Goal: Task Accomplishment & Management: Use online tool/utility

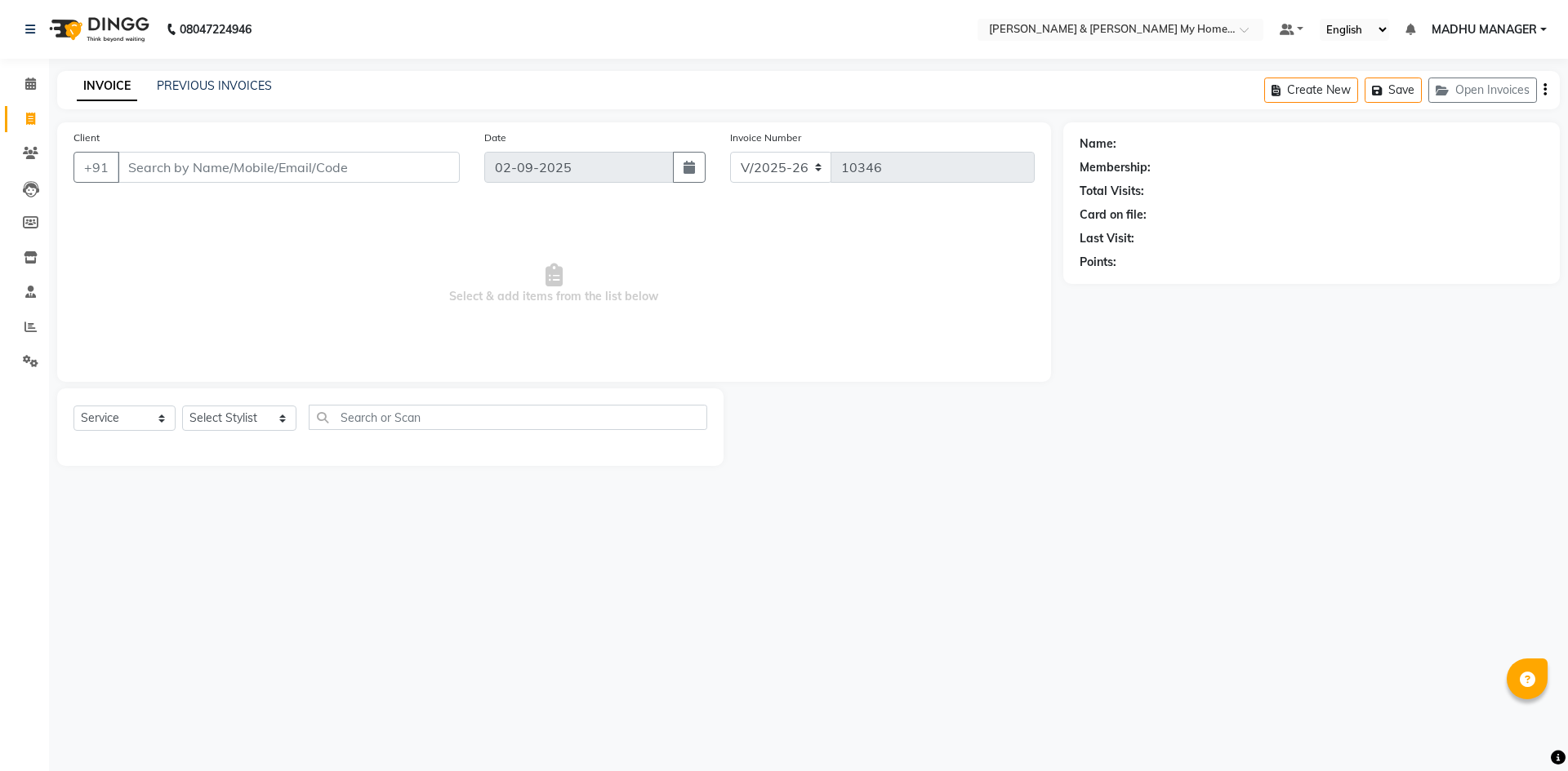
select select "8193"
select select "service"
click at [24, 329] on span at bounding box center [30, 327] width 28 height 18
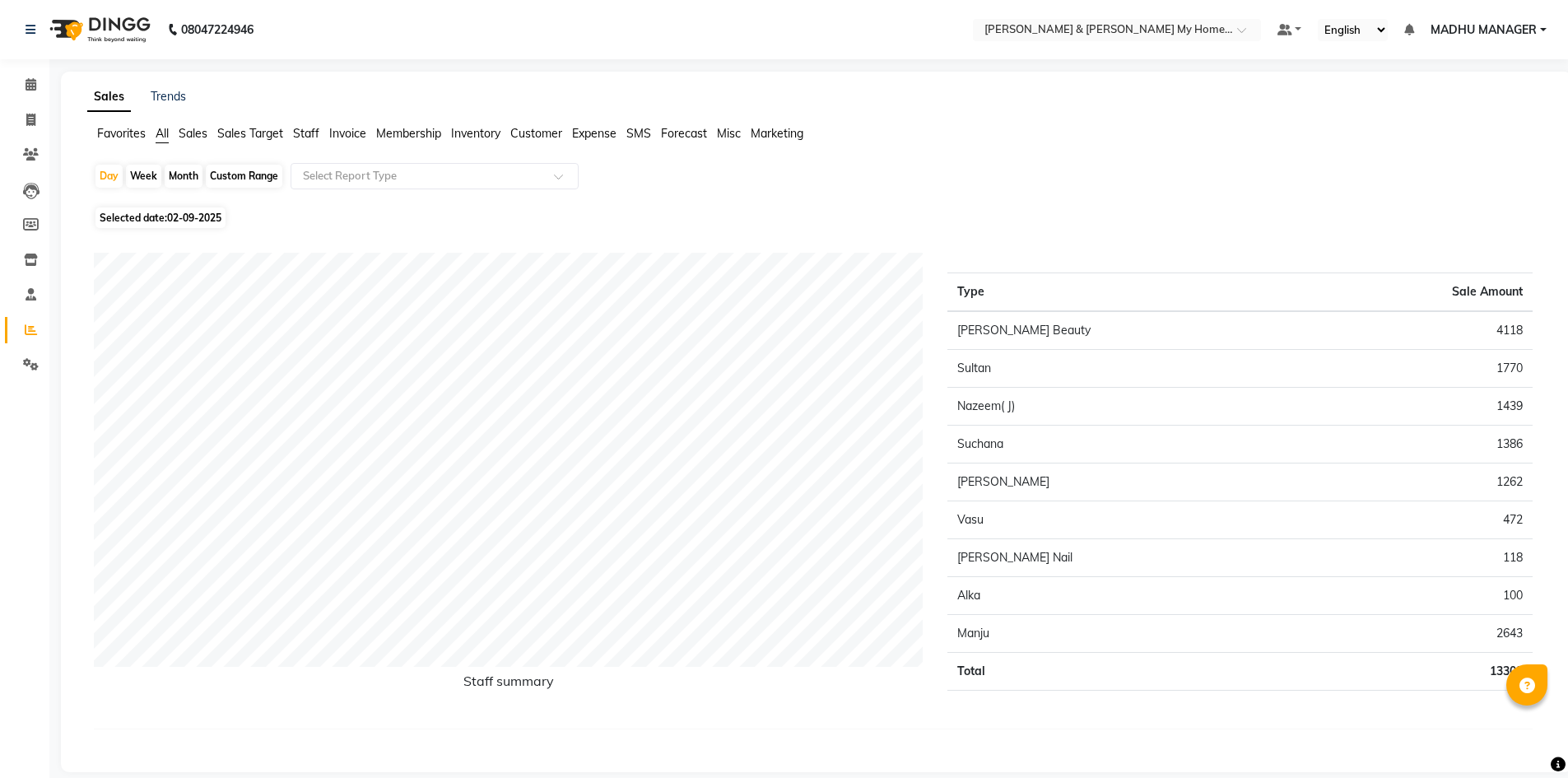
click at [185, 172] on div "Month" at bounding box center [183, 176] width 38 height 23
select select "9"
select select "2025"
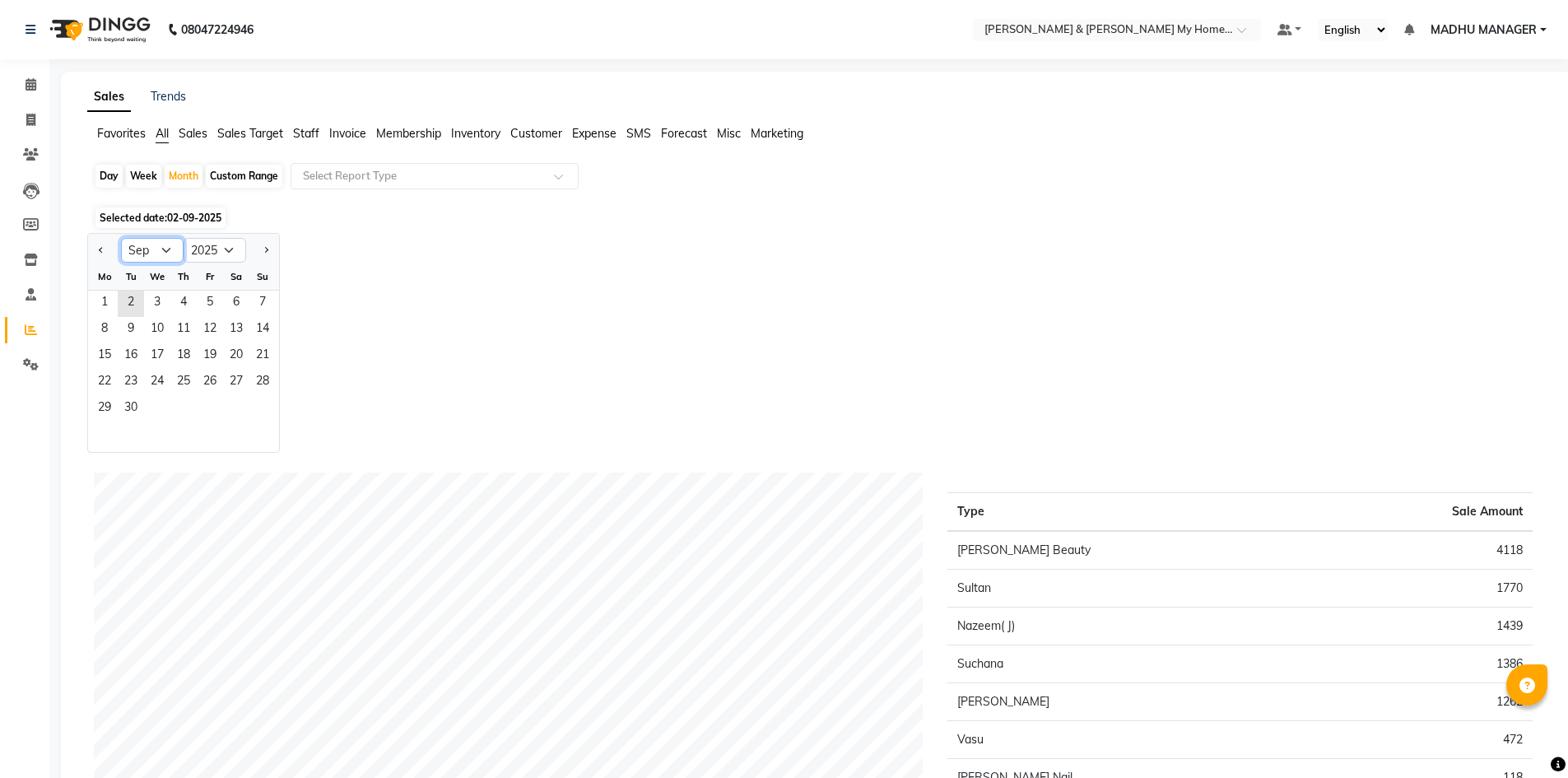
click at [154, 253] on select "Jan Feb Mar Apr May Jun [DATE] Aug Sep Oct Nov Dec" at bounding box center [153, 250] width 63 height 25
select select "8"
click at [121, 238] on select "Jan Feb Mar Apr May Jun [DATE] Aug Sep Oct Nov Dec" at bounding box center [153, 250] width 63 height 25
click at [206, 301] on span "1" at bounding box center [210, 303] width 26 height 26
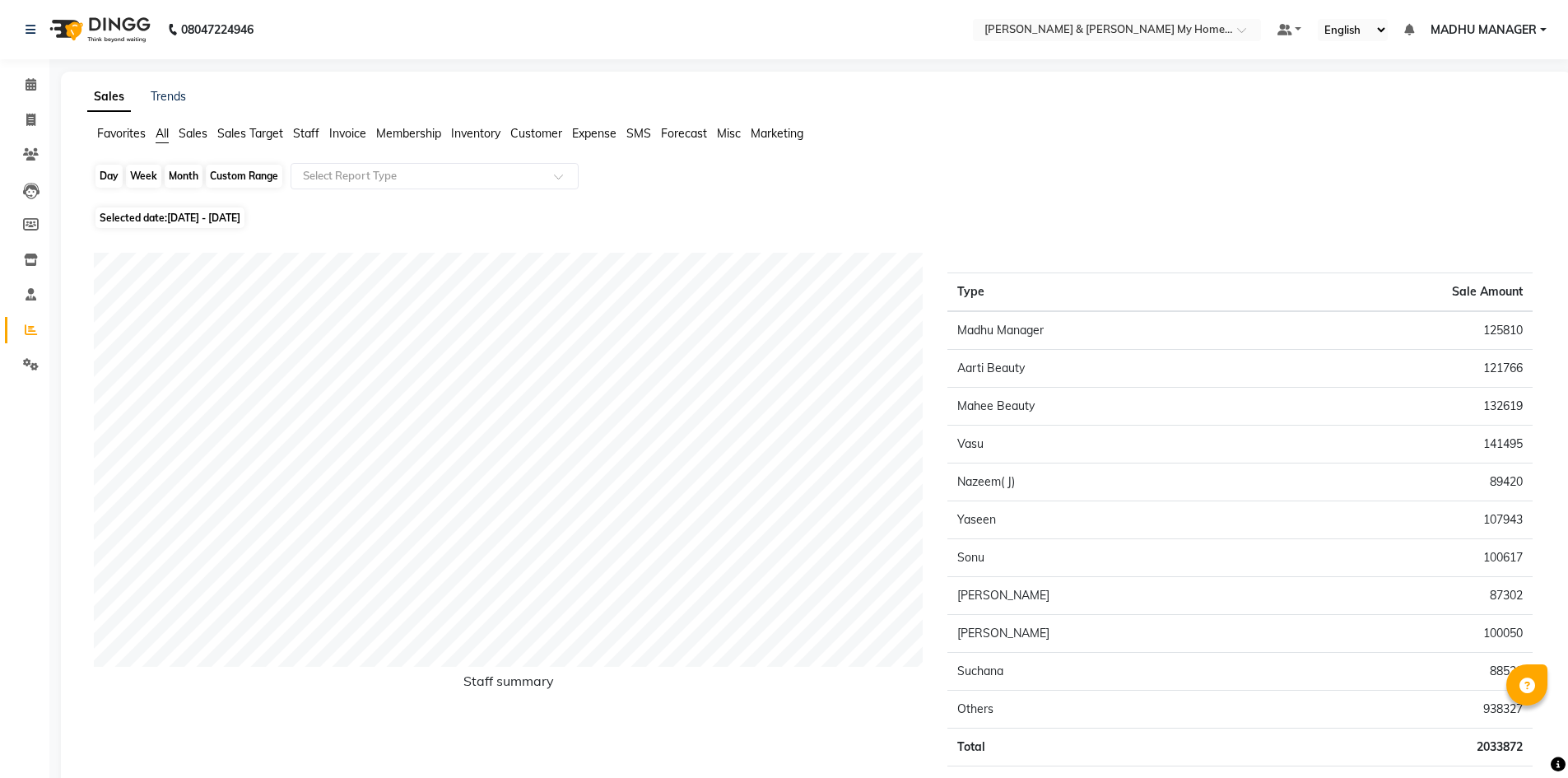
click at [189, 177] on div "Month" at bounding box center [183, 176] width 38 height 23
select select "8"
select select "2025"
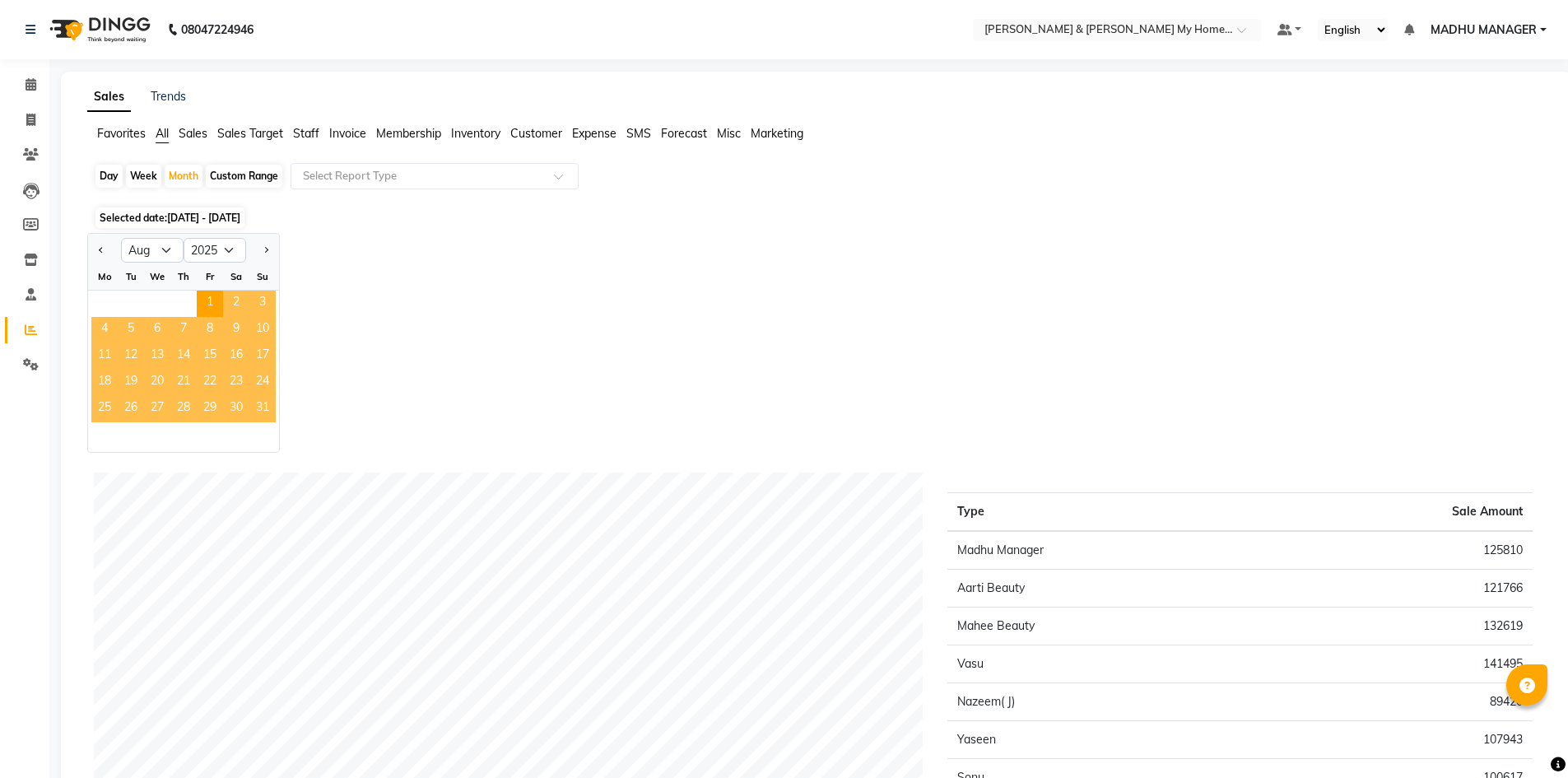
click at [260, 403] on span "31" at bounding box center [263, 409] width 26 height 26
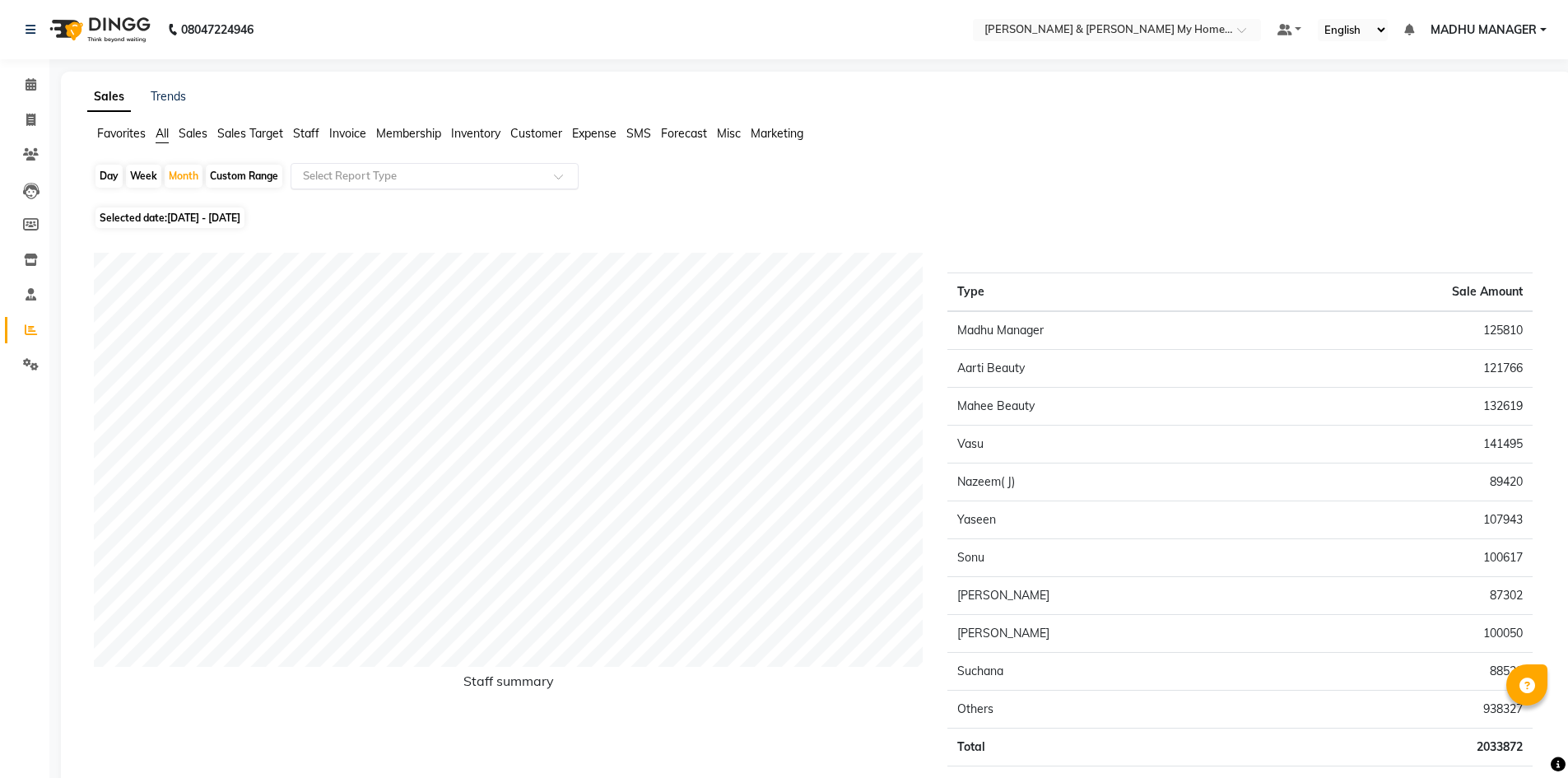
click at [392, 182] on input "text" at bounding box center [418, 177] width 237 height 17
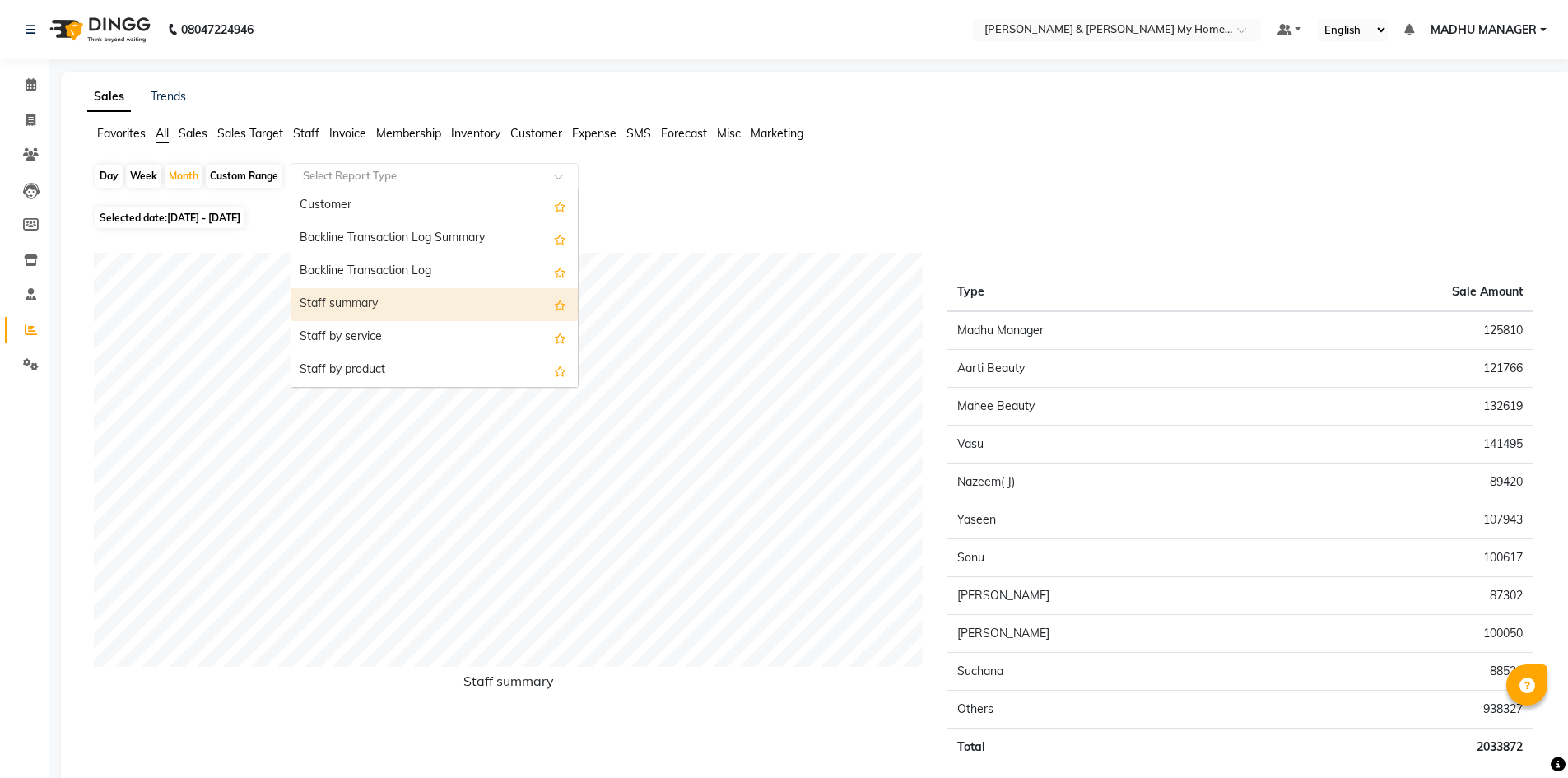
click at [374, 305] on div "Staff summary" at bounding box center [435, 305] width 287 height 33
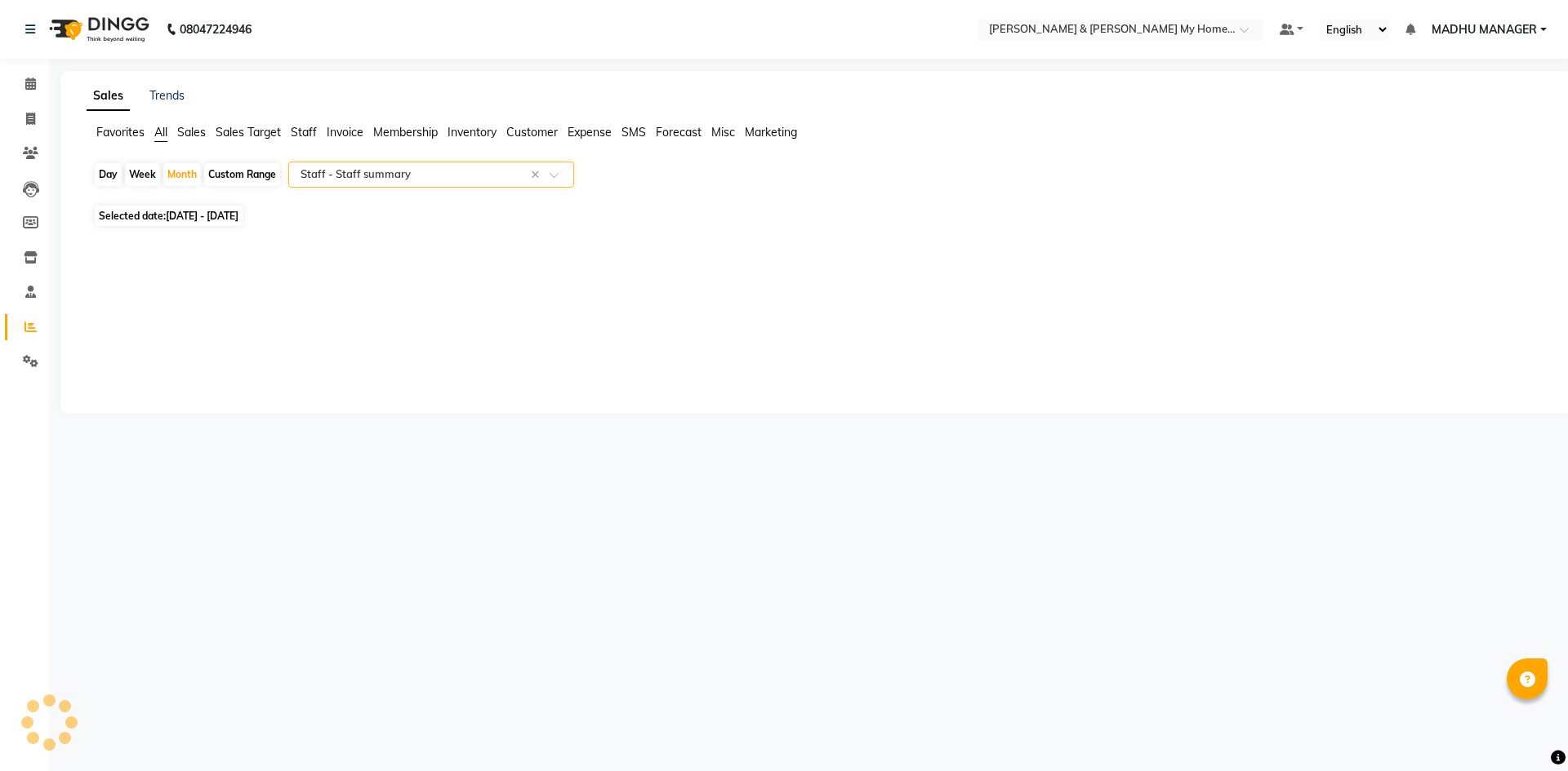
select select "csv"
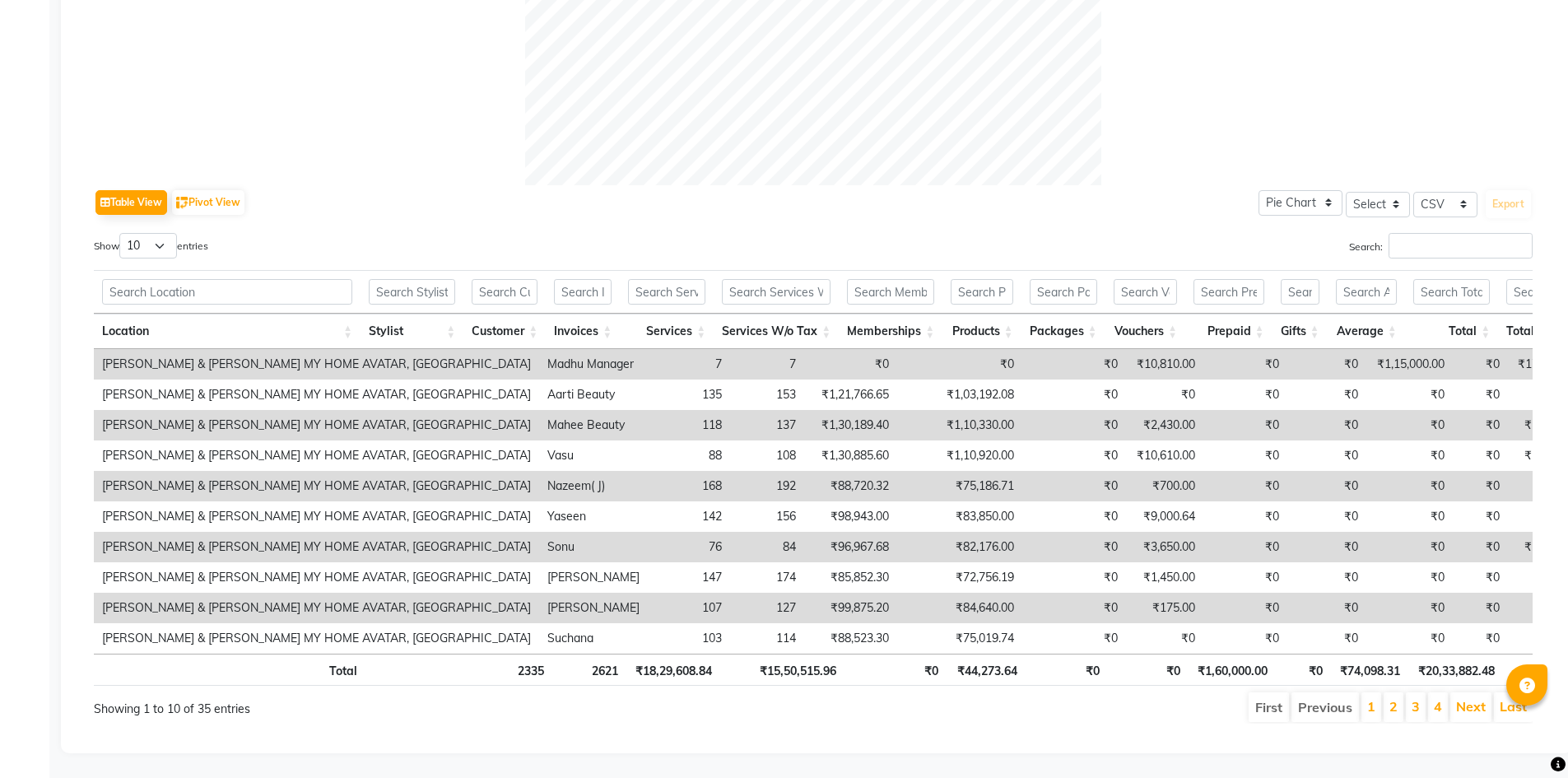
scroll to position [0, 12]
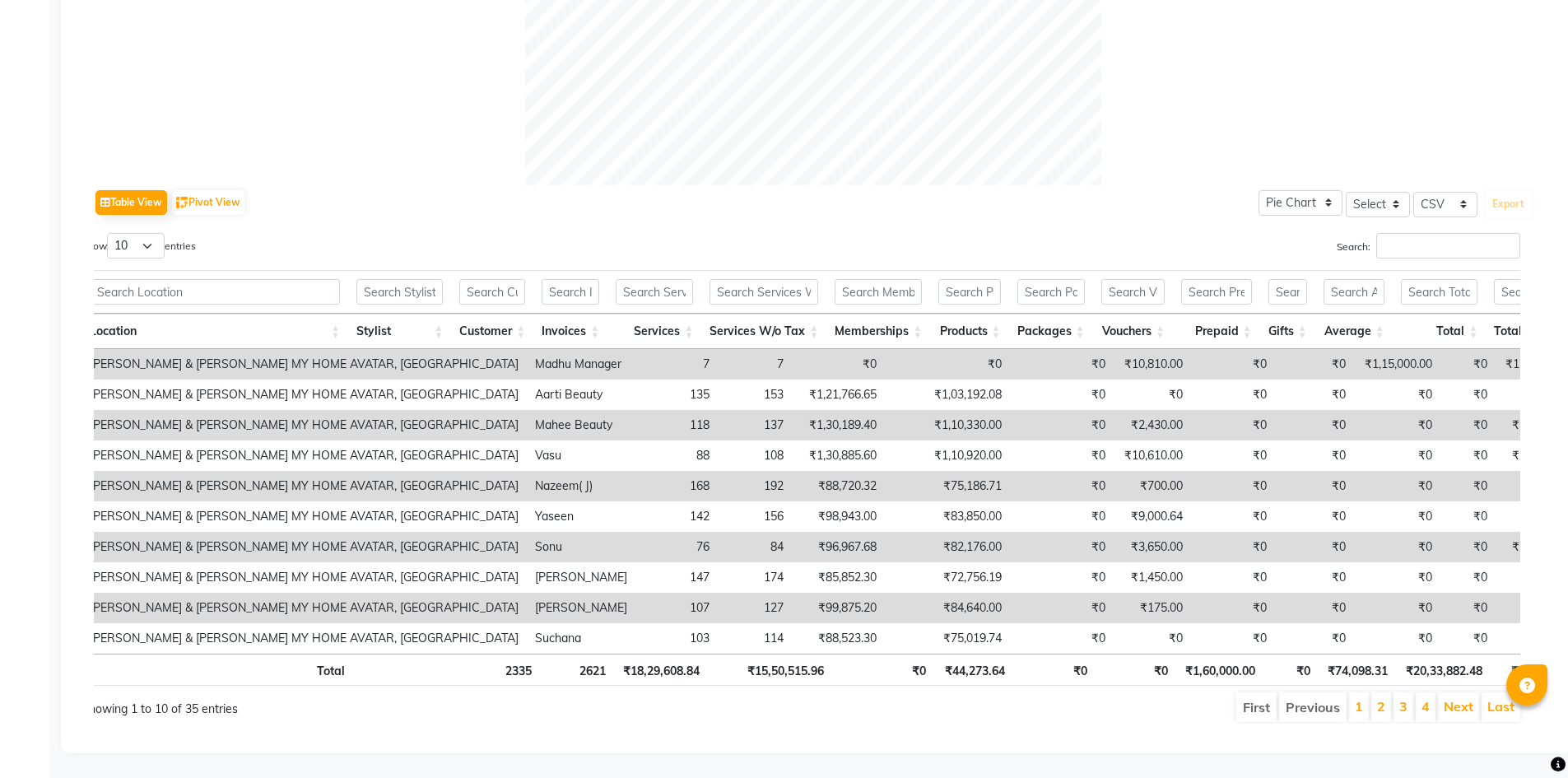
click at [1387, 693] on li "2" at bounding box center [1380, 708] width 19 height 30
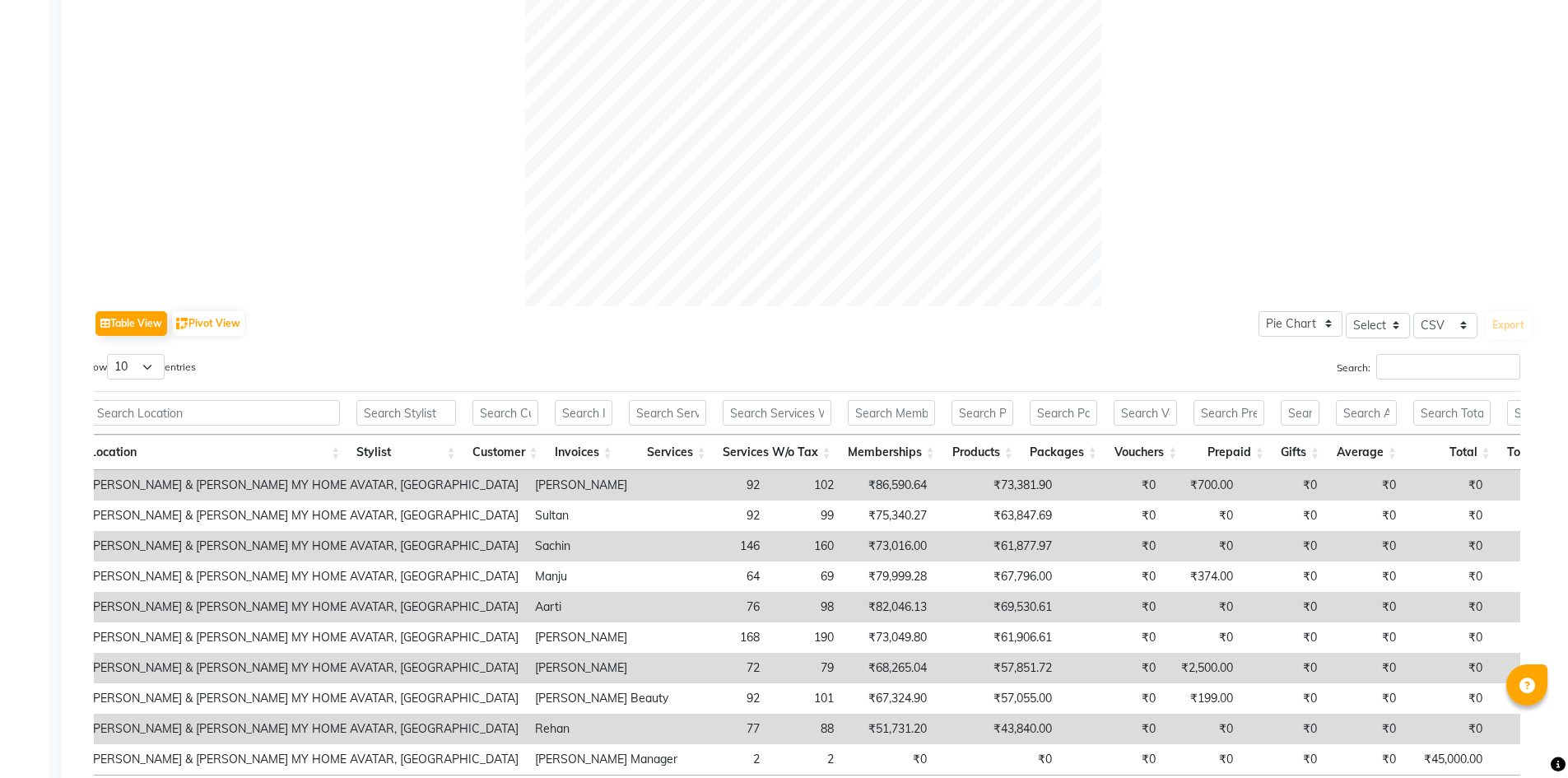
scroll to position [680, 0]
